Goal: Use online tool/utility: Utilize a website feature to perform a specific function

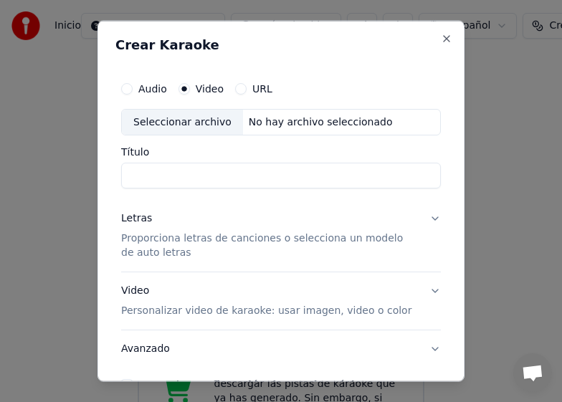
click at [187, 181] on input "Título" at bounding box center [281, 176] width 320 height 26
click at [143, 174] on input "Título" at bounding box center [281, 176] width 320 height 26
type input "*********"
click at [136, 244] on p "Proporciona letras de canciones o selecciona un modelo de auto letras" at bounding box center [269, 246] width 297 height 29
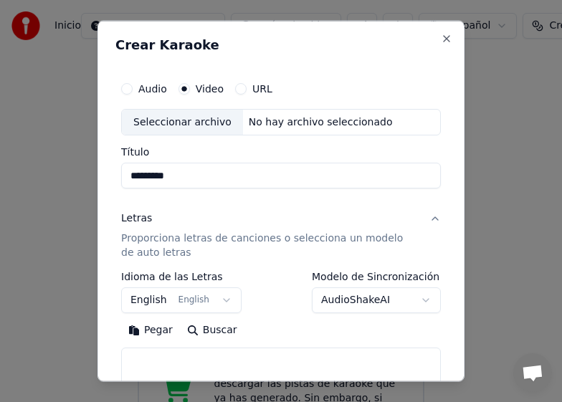
click at [144, 359] on textarea at bounding box center [281, 371] width 320 height 46
click at [221, 300] on body "**********" at bounding box center [281, 383] width 562 height 766
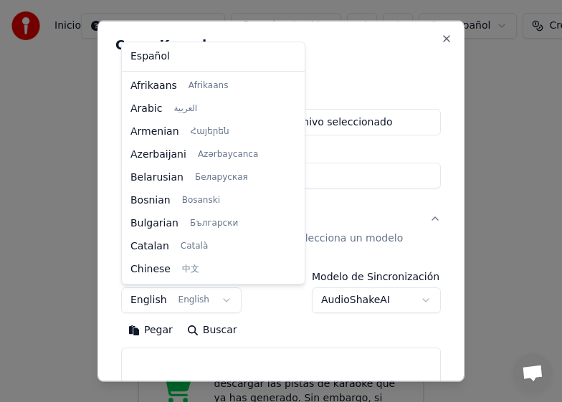
scroll to position [115, 0]
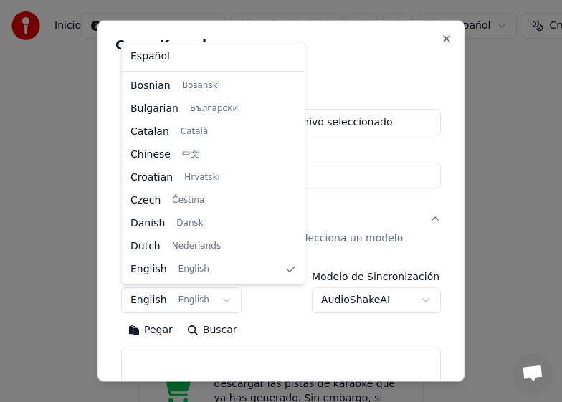
select select "**"
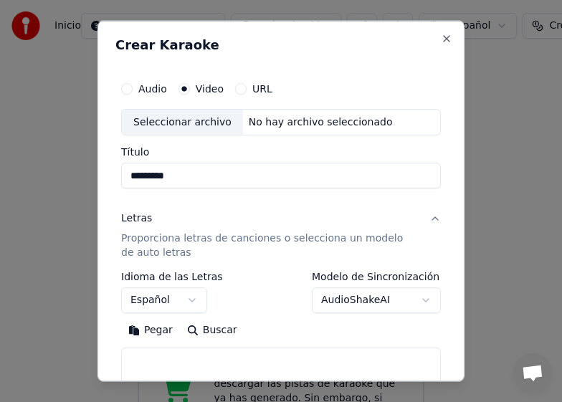
click at [142, 364] on textarea at bounding box center [281, 371] width 320 height 46
click at [160, 334] on button "Pegar" at bounding box center [150, 330] width 59 height 23
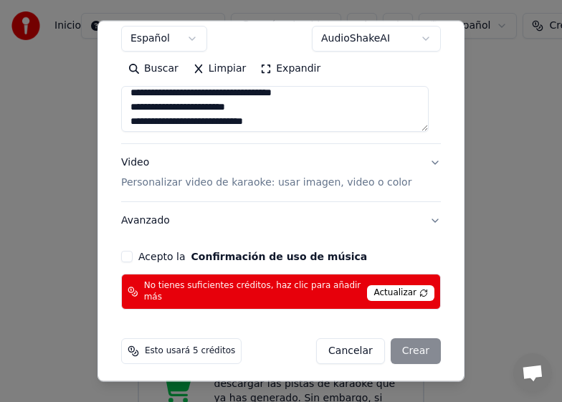
scroll to position [230, 0]
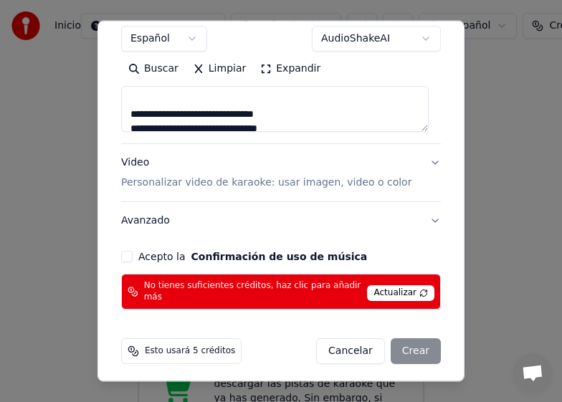
drag, startPoint x: 131, startPoint y: 103, endPoint x: 268, endPoint y: 88, distance: 138.5
click at [268, 88] on textarea at bounding box center [275, 109] width 308 height 46
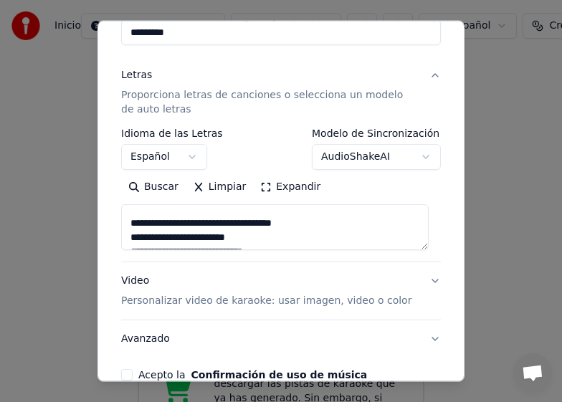
scroll to position [215, 0]
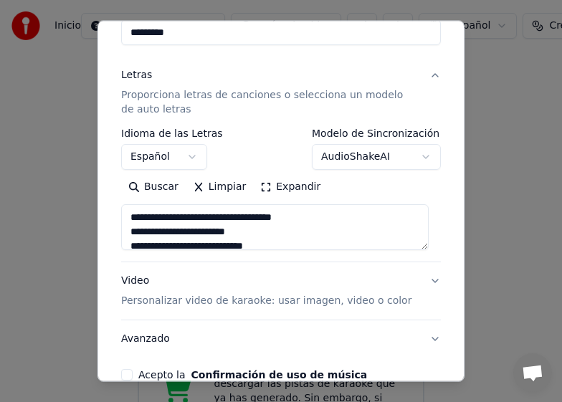
click at [131, 220] on textarea at bounding box center [275, 227] width 308 height 46
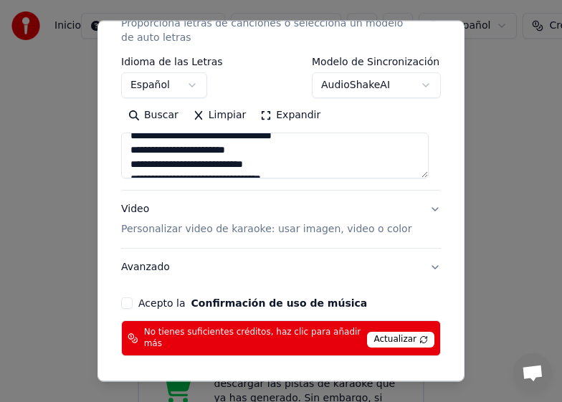
type textarea "**********"
click at [278, 230] on p "Personalizar video de karaoke: usar imagen, video o color" at bounding box center [266, 229] width 291 height 14
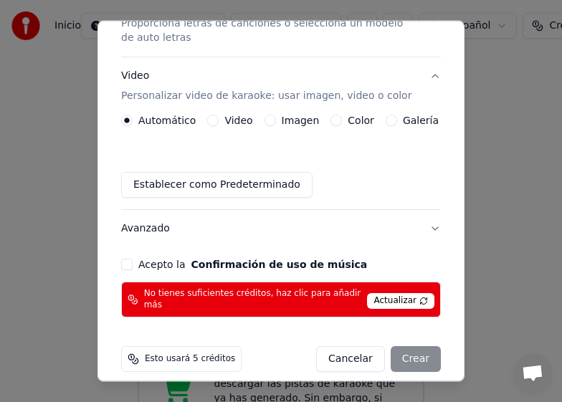
click at [270, 119] on div "Imagen" at bounding box center [292, 120] width 55 height 11
click at [265, 122] on button "Imagen" at bounding box center [270, 120] width 11 height 11
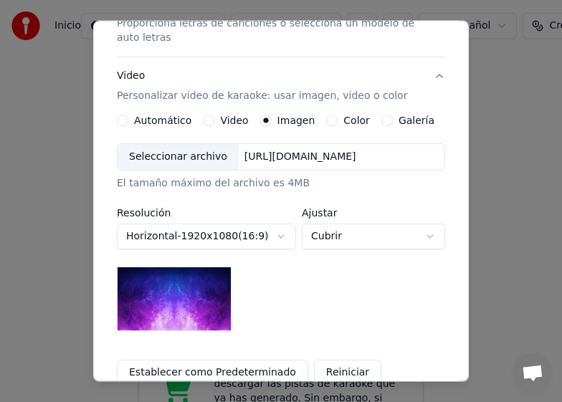
click at [194, 156] on div "Seleccionar archivo" at bounding box center [178, 157] width 121 height 26
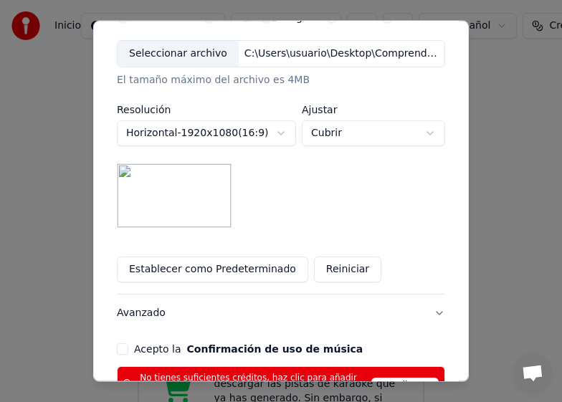
scroll to position [359, 0]
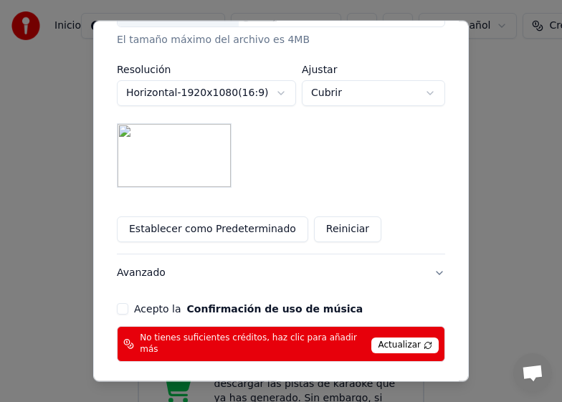
click at [117, 312] on button "Acepto la Confirmación de uso de música" at bounding box center [122, 308] width 11 height 11
click at [405, 341] on span "Actualizar" at bounding box center [405, 345] width 67 height 16
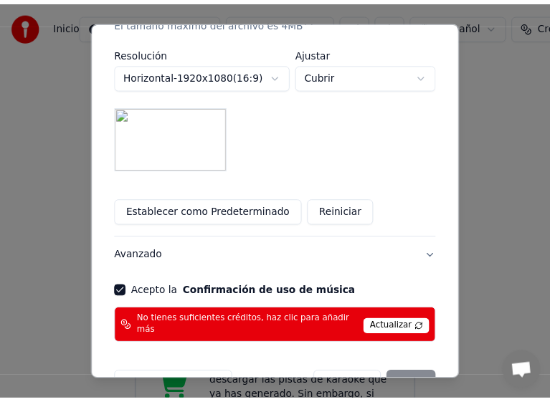
scroll to position [411, 0]
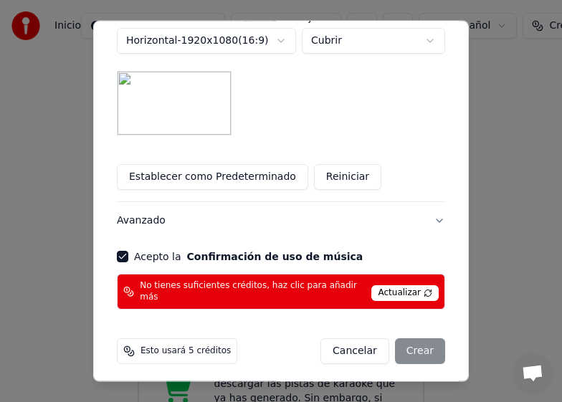
click at [354, 346] on button "Cancelar" at bounding box center [355, 352] width 69 height 26
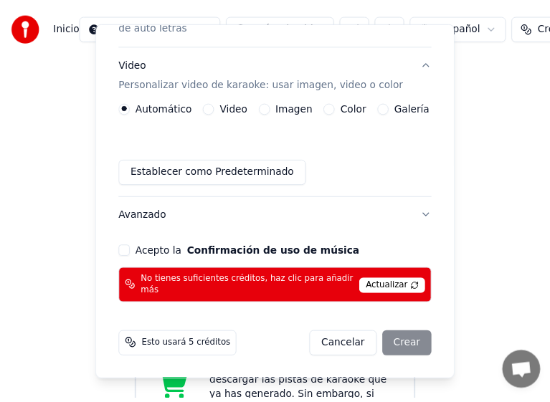
scroll to position [223, 0]
